Goal: Information Seeking & Learning: Learn about a topic

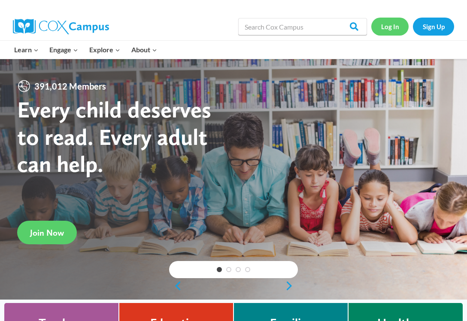
click at [397, 26] on link "Log In" at bounding box center [389, 27] width 37 height 18
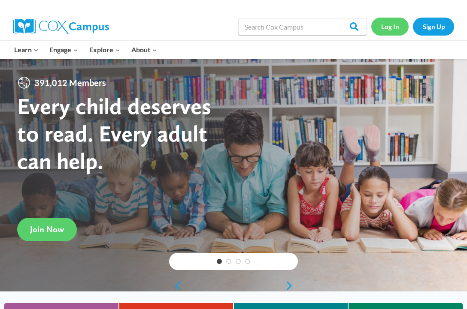
click at [387, 30] on link "Log In" at bounding box center [389, 27] width 37 height 18
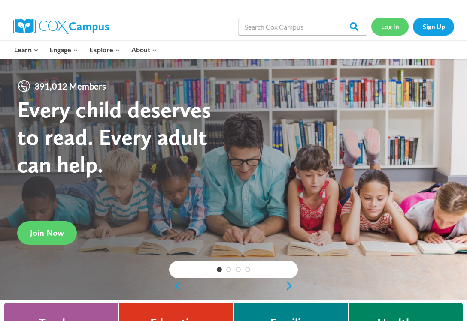
click at [389, 26] on link "Log In" at bounding box center [389, 27] width 37 height 18
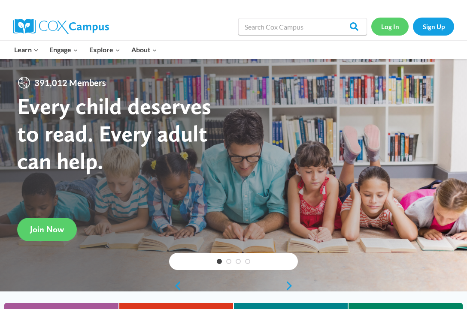
click at [389, 23] on link "Log In" at bounding box center [389, 27] width 37 height 18
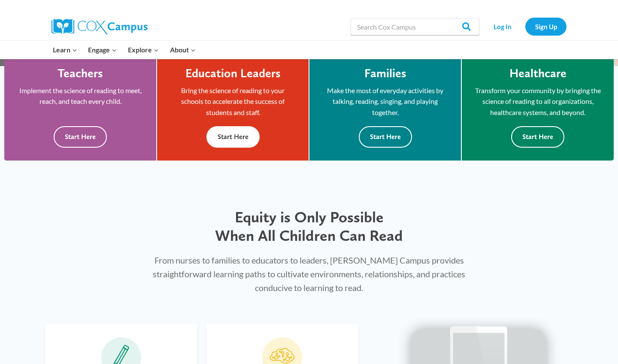
scroll to position [261, 0]
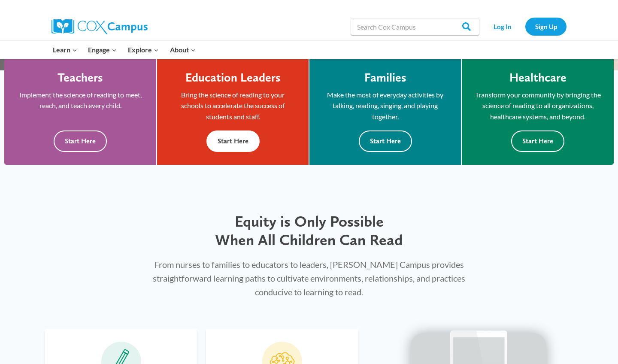
click at [232, 139] on button "Start Here" at bounding box center [232, 140] width 53 height 21
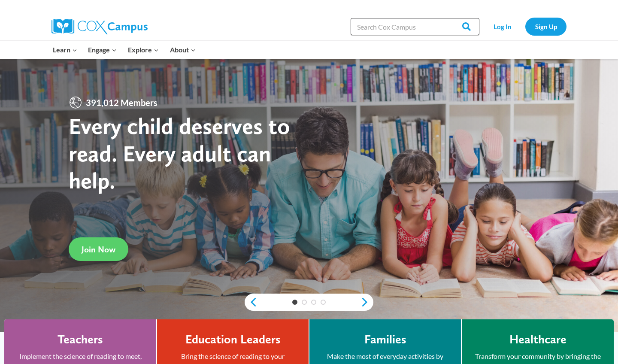
click at [401, 27] on input "Search in [URL][DOMAIN_NAME]" at bounding box center [415, 26] width 129 height 17
type input "oral language is the foundation for literacy"
click at [463, 27] on input "Search" at bounding box center [462, 26] width 33 height 17
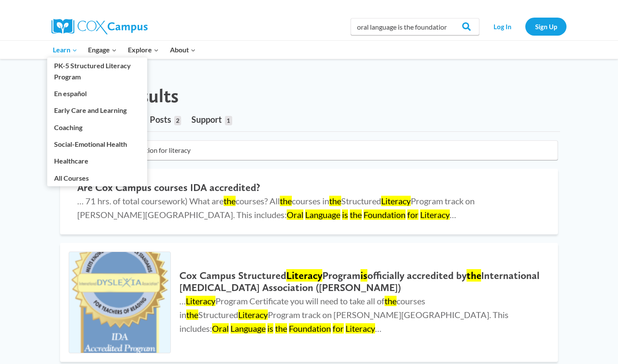
click at [76, 50] on icon "Expand" at bounding box center [75, 50] width 6 height 6
click at [86, 177] on link "All Courses" at bounding box center [97, 178] width 100 height 16
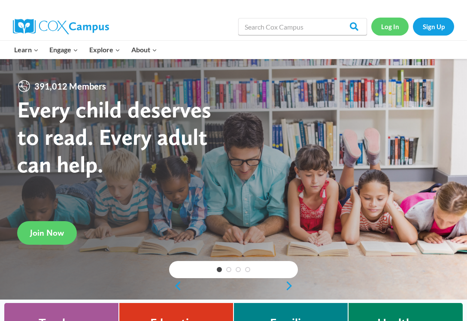
click at [388, 35] on link "Log In" at bounding box center [389, 27] width 37 height 18
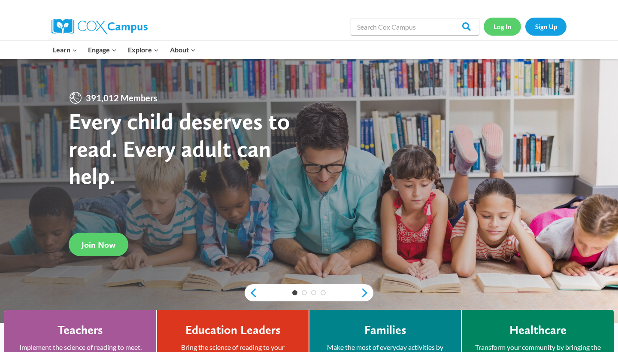
click at [467, 28] on link "Log In" at bounding box center [502, 27] width 37 height 18
